Goal: Transaction & Acquisition: Purchase product/service

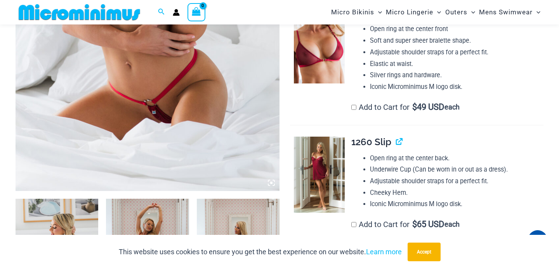
scroll to position [275, 0]
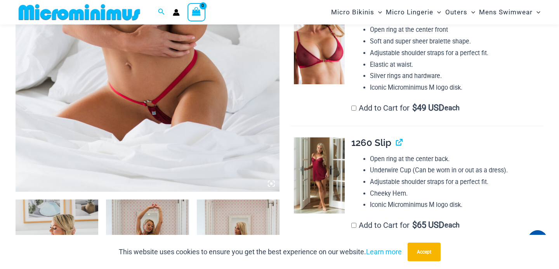
click at [271, 184] on icon at bounding box center [271, 184] width 2 height 2
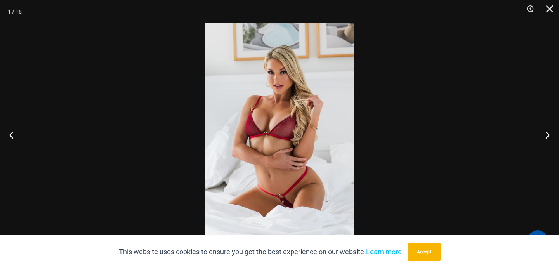
click at [284, 200] on img at bounding box center [279, 134] width 148 height 222
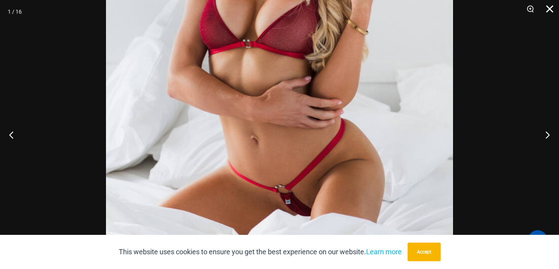
click at [551, 10] on button "Close" at bounding box center [546, 11] width 19 height 23
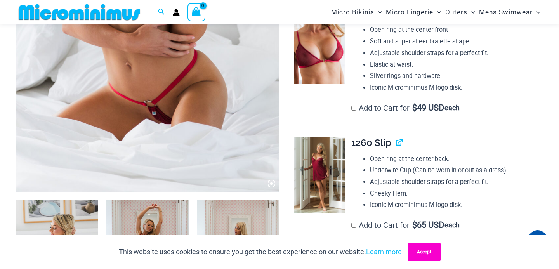
click at [434, 249] on button "Accept" at bounding box center [424, 252] width 33 height 19
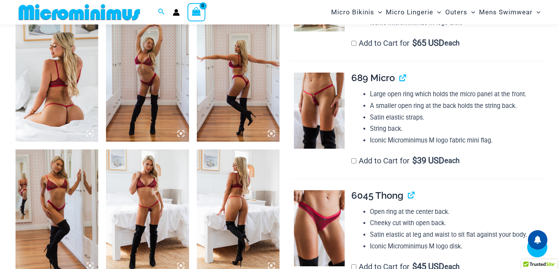
scroll to position [483, 0]
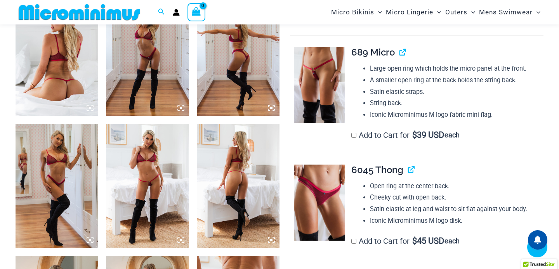
click at [182, 240] on icon at bounding box center [180, 239] width 7 height 7
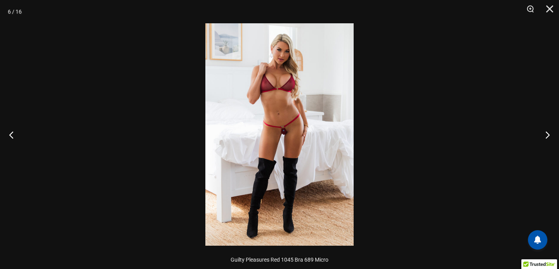
click at [282, 136] on img at bounding box center [279, 134] width 148 height 222
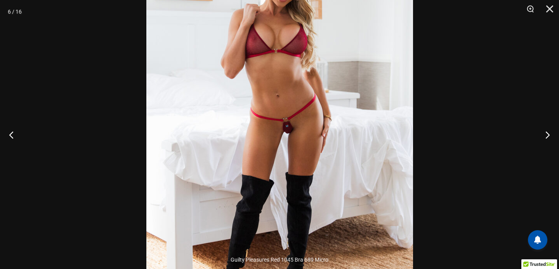
click at [306, 132] on img at bounding box center [279, 133] width 267 height 400
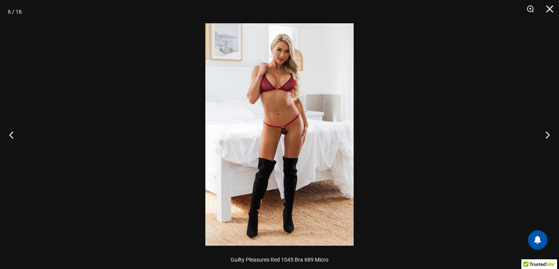
click at [478, 68] on div at bounding box center [279, 134] width 559 height 269
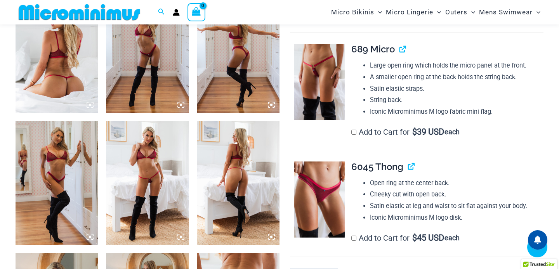
scroll to position [482, 0]
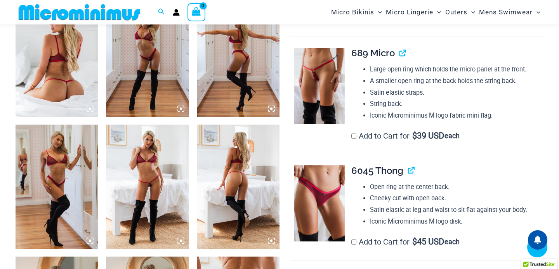
click at [329, 92] on img at bounding box center [319, 86] width 51 height 76
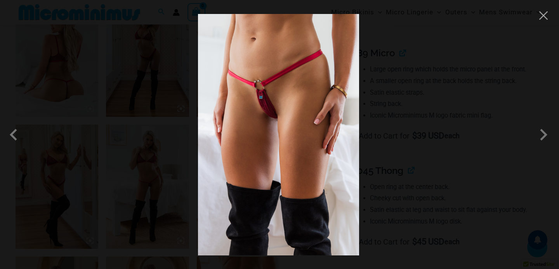
click at [393, 115] on div at bounding box center [279, 134] width 559 height 269
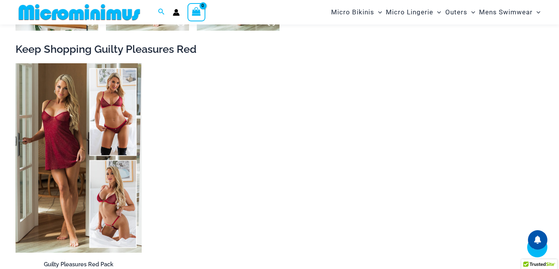
scroll to position [1098, 0]
